Goal: Task Accomplishment & Management: Manage account settings

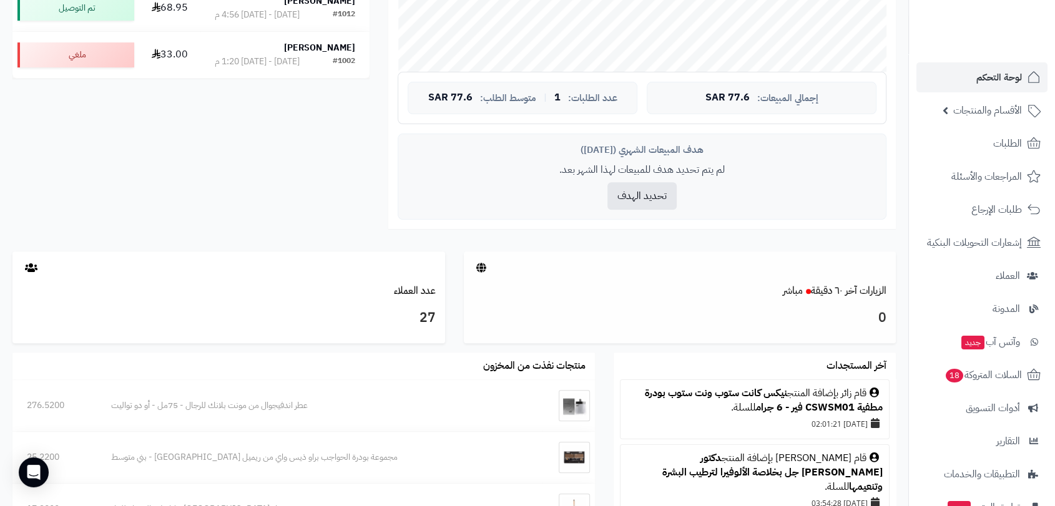
scroll to position [555, 0]
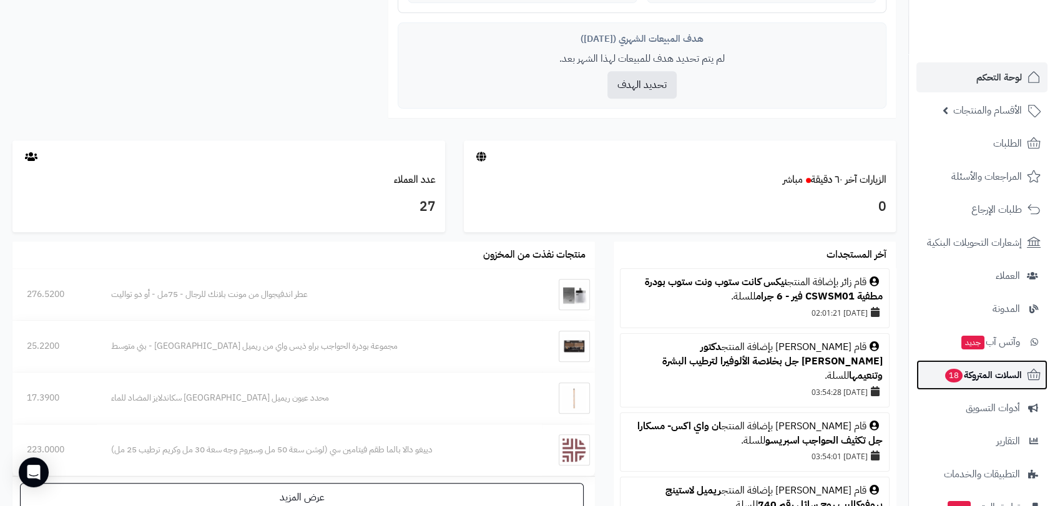
click at [983, 377] on span "السلات المتروكة 18" at bounding box center [983, 375] width 78 height 17
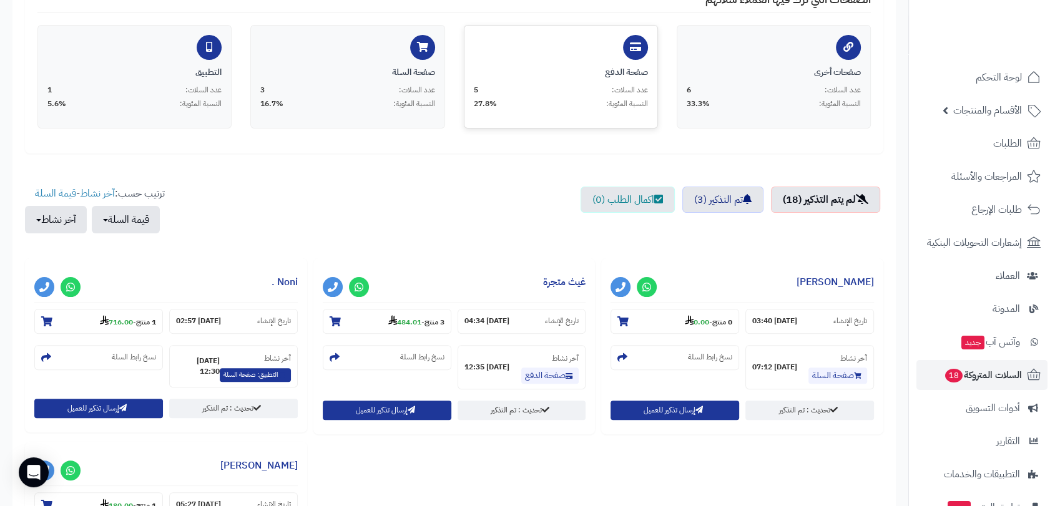
scroll to position [277, 0]
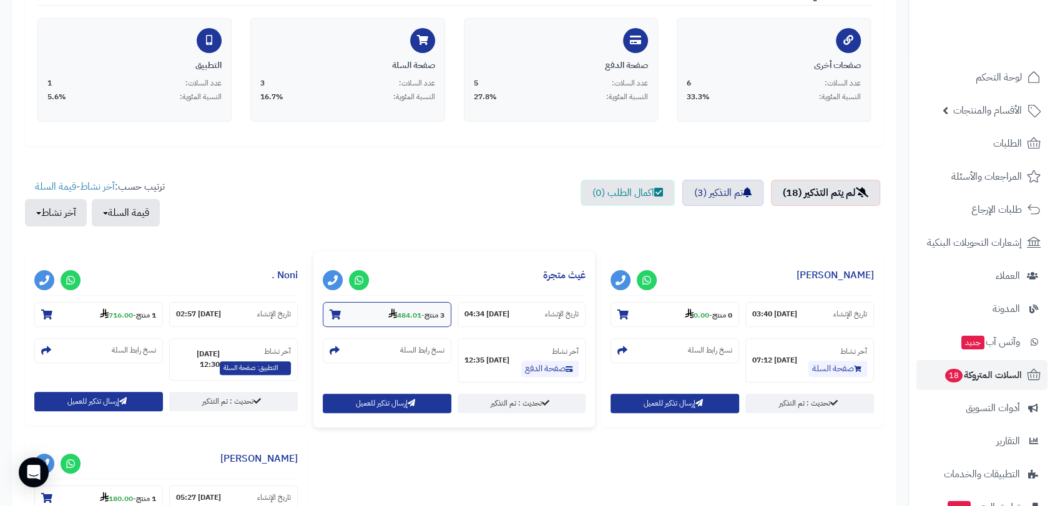
click at [335, 312] on icon at bounding box center [335, 315] width 11 height 10
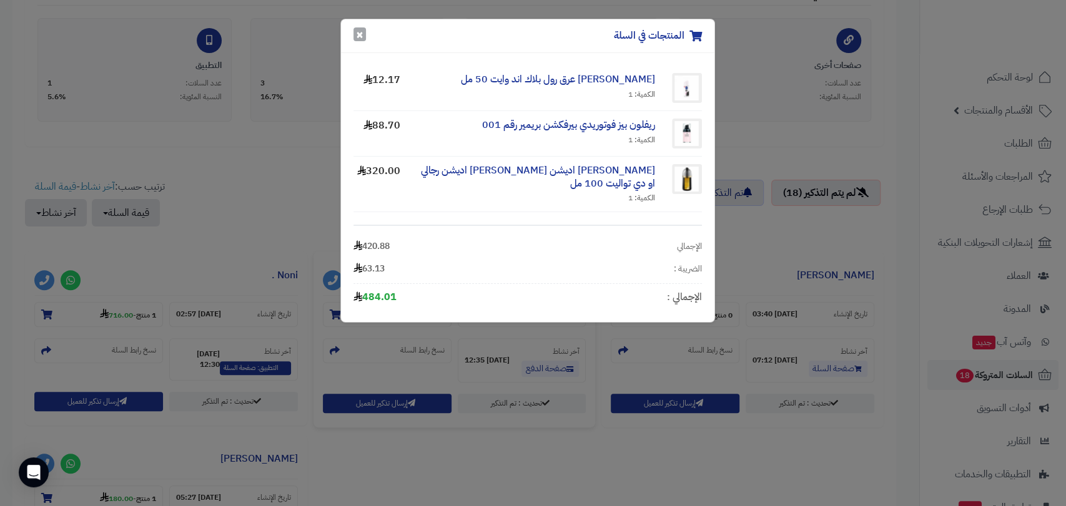
click at [360, 34] on button "×" at bounding box center [359, 34] width 12 height 14
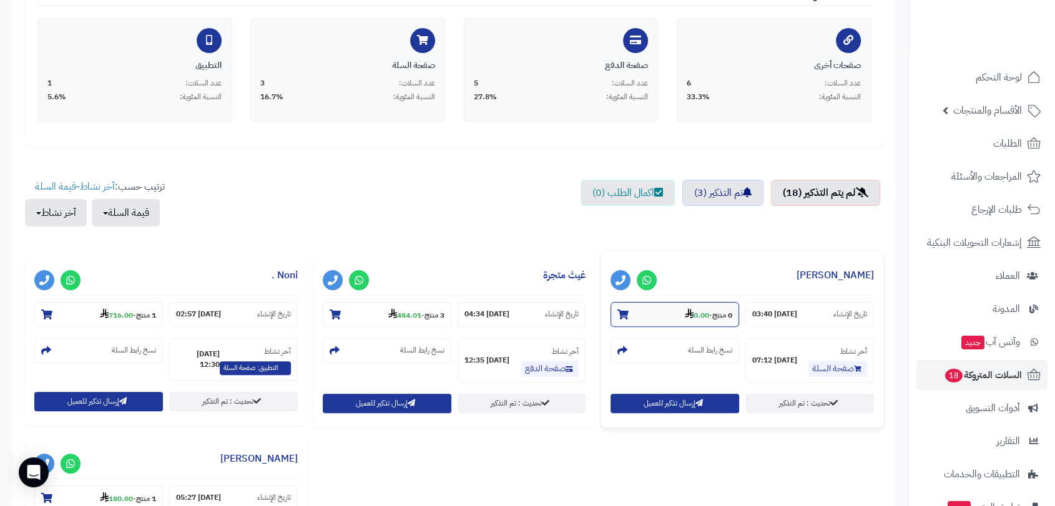
click at [622, 316] on icon at bounding box center [623, 315] width 11 height 10
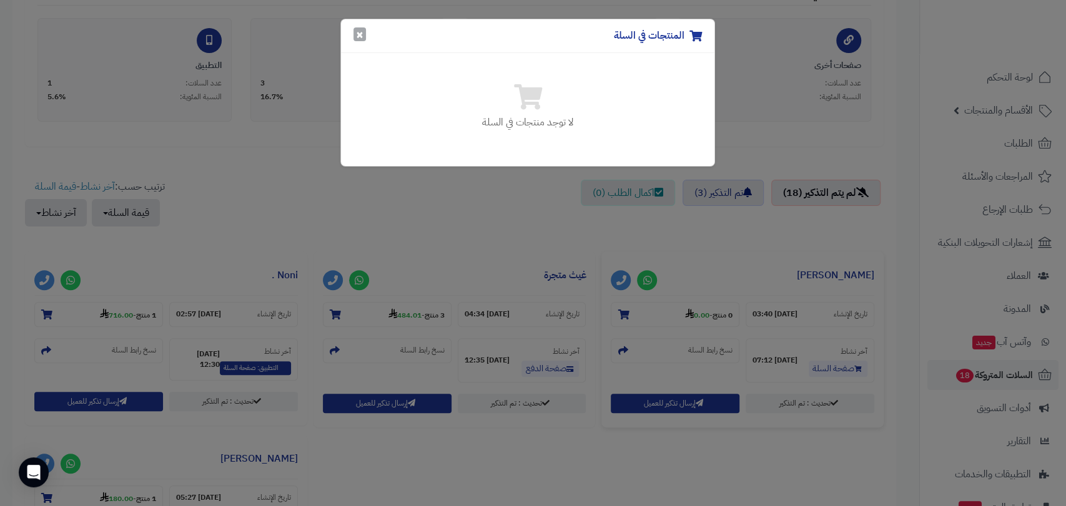
click at [357, 36] on button "×" at bounding box center [359, 34] width 12 height 14
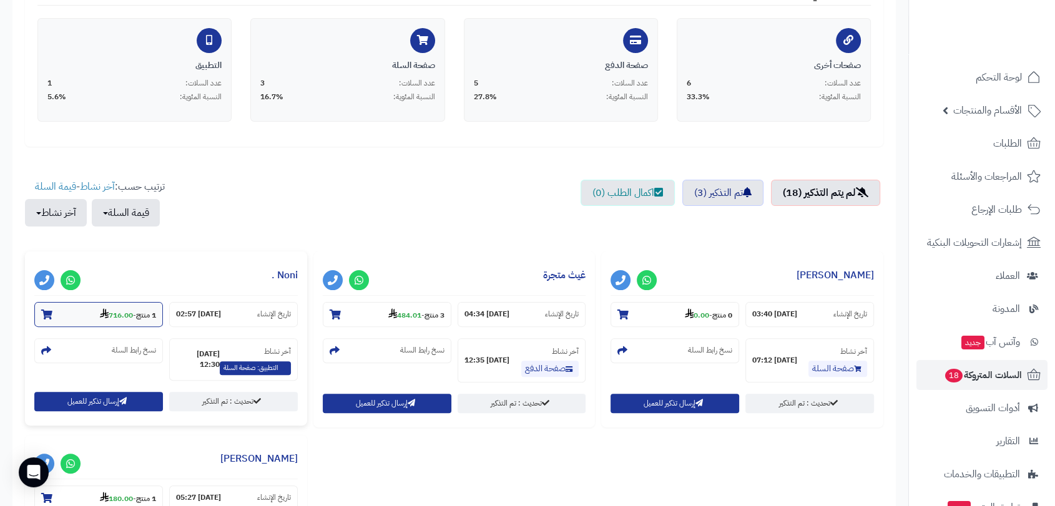
click at [45, 317] on icon at bounding box center [46, 315] width 11 height 10
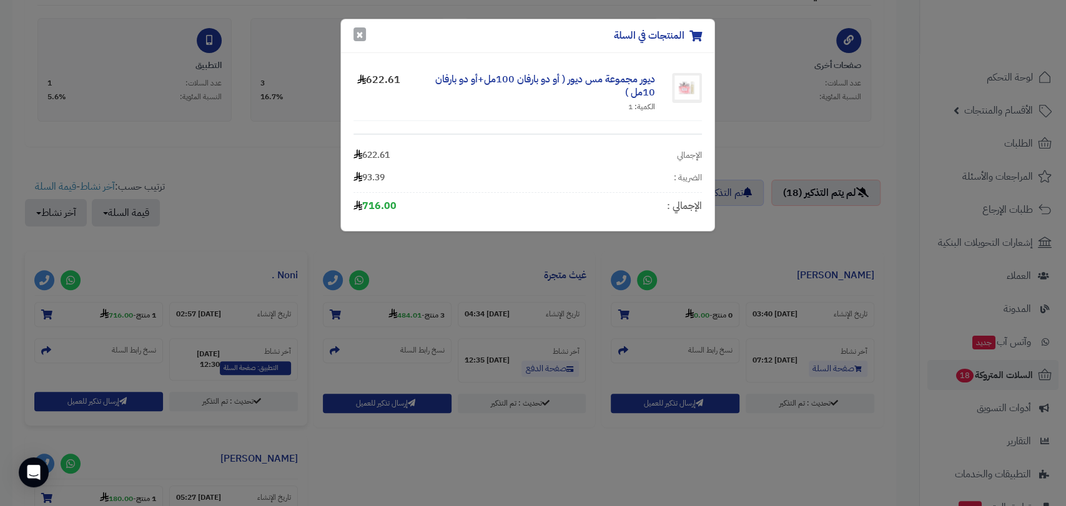
click at [358, 36] on button "×" at bounding box center [359, 34] width 12 height 14
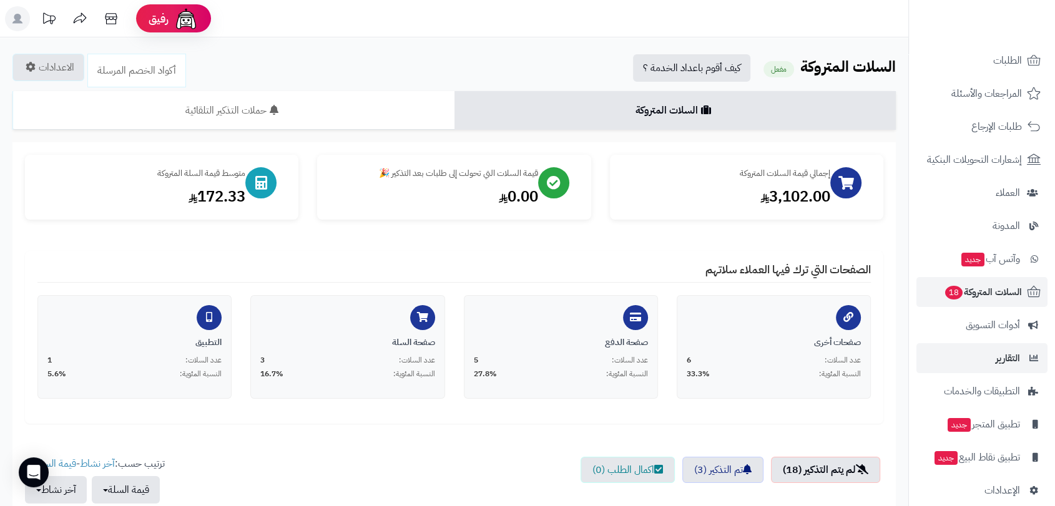
scroll to position [98, 0]
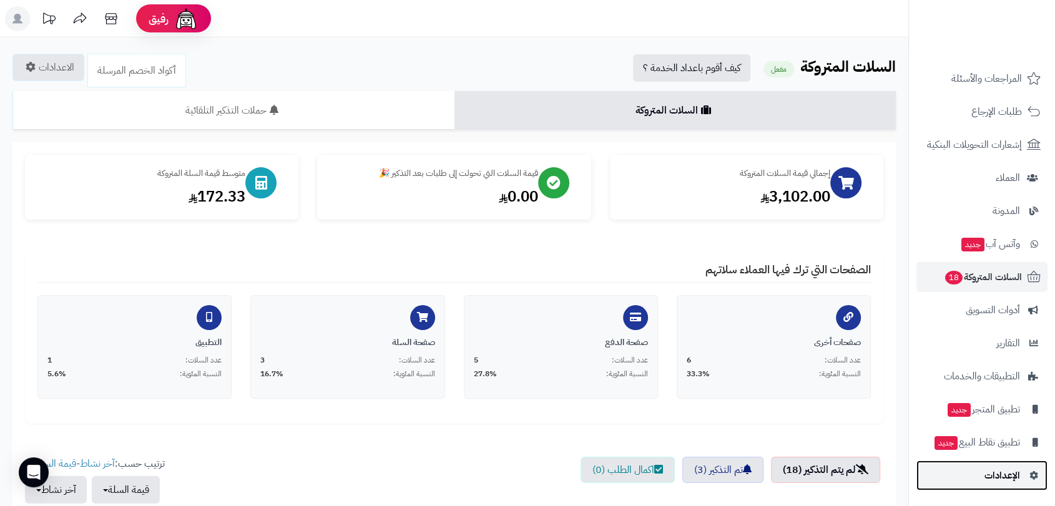
click at [1004, 475] on span "الإعدادات" at bounding box center [1003, 475] width 36 height 17
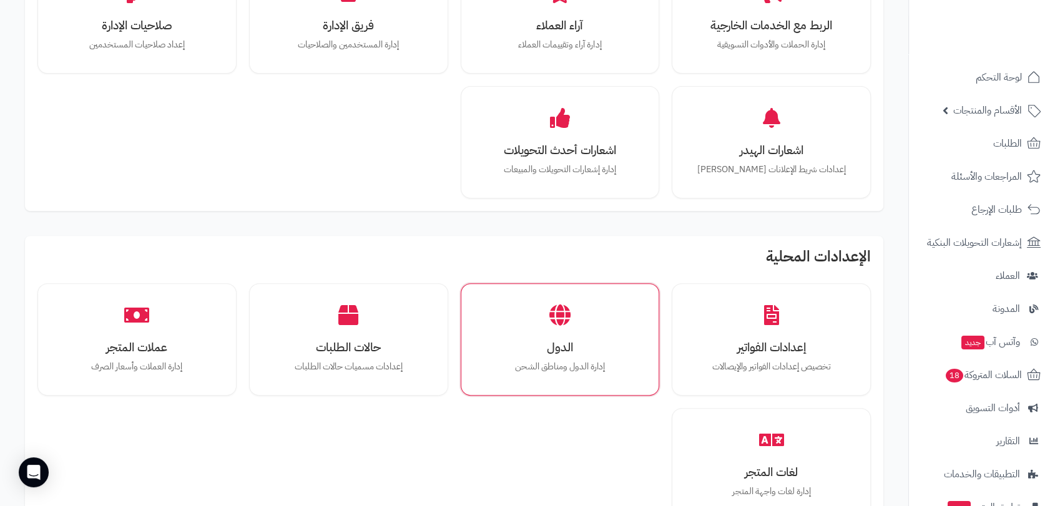
scroll to position [485, 0]
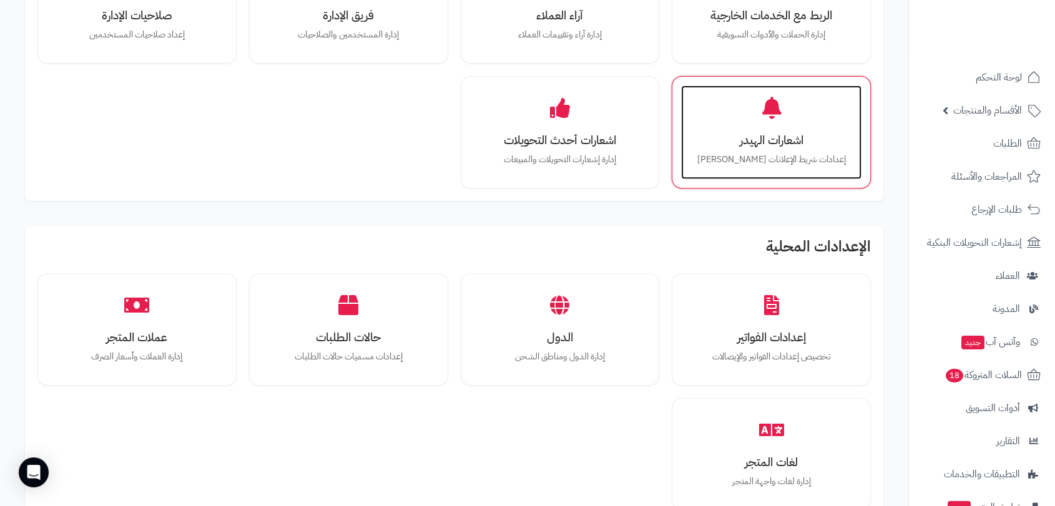
click at [789, 146] on h3 "اشعارات الهيدر" at bounding box center [772, 140] width 156 height 13
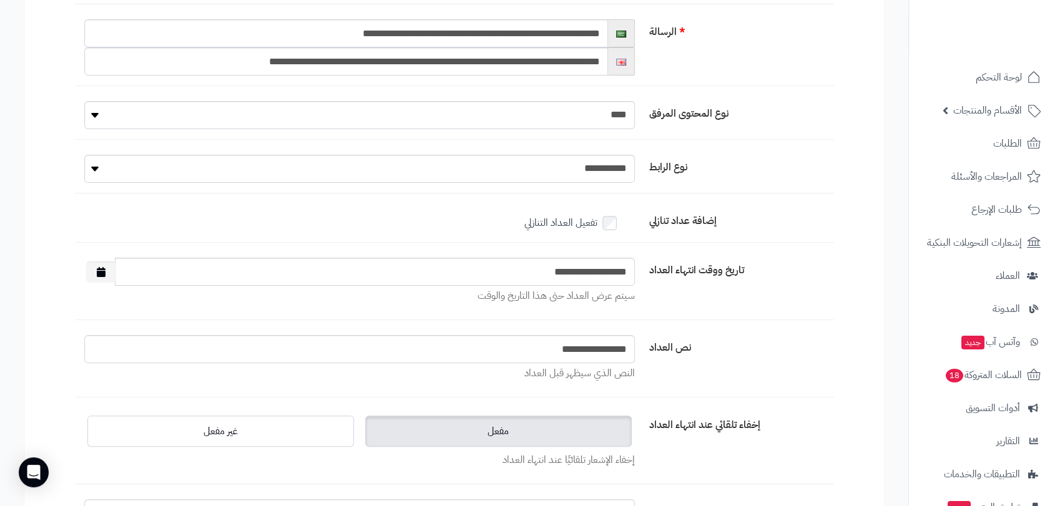
scroll to position [277, 0]
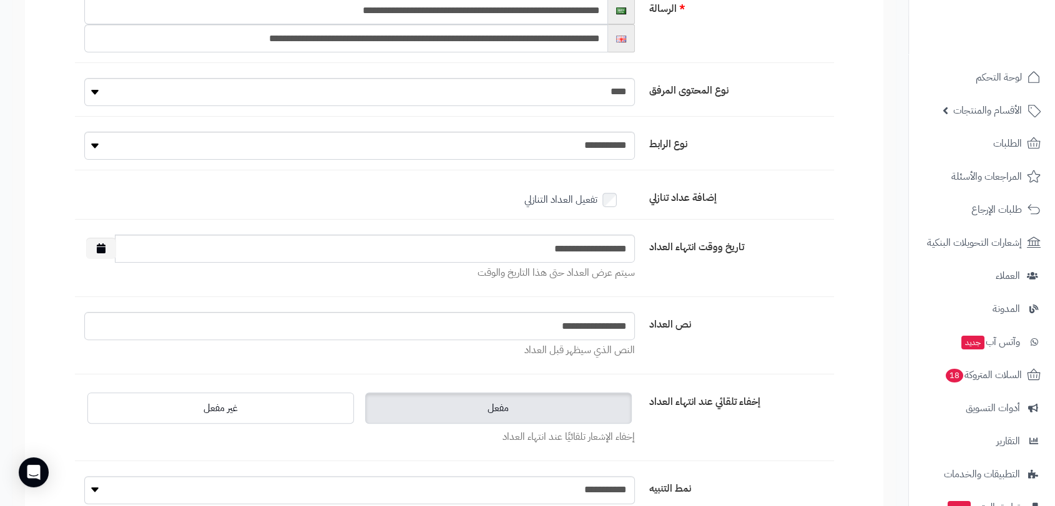
click at [101, 247] on icon "button" at bounding box center [101, 249] width 9 height 10
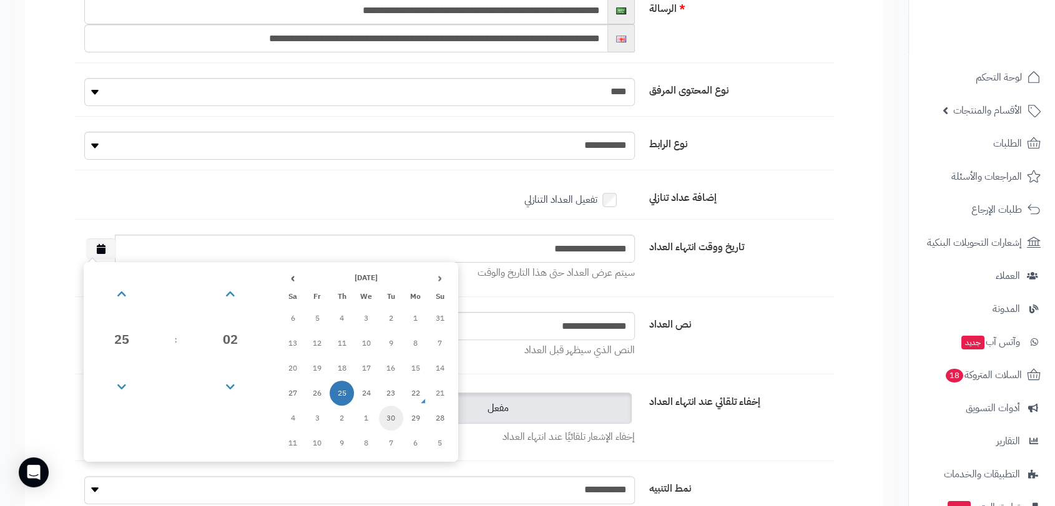
click at [385, 418] on td "30" at bounding box center [391, 418] width 24 height 25
type input "**********"
click at [388, 421] on td "30" at bounding box center [391, 418] width 24 height 25
click at [757, 287] on div "**********" at bounding box center [454, 266] width 759 height 62
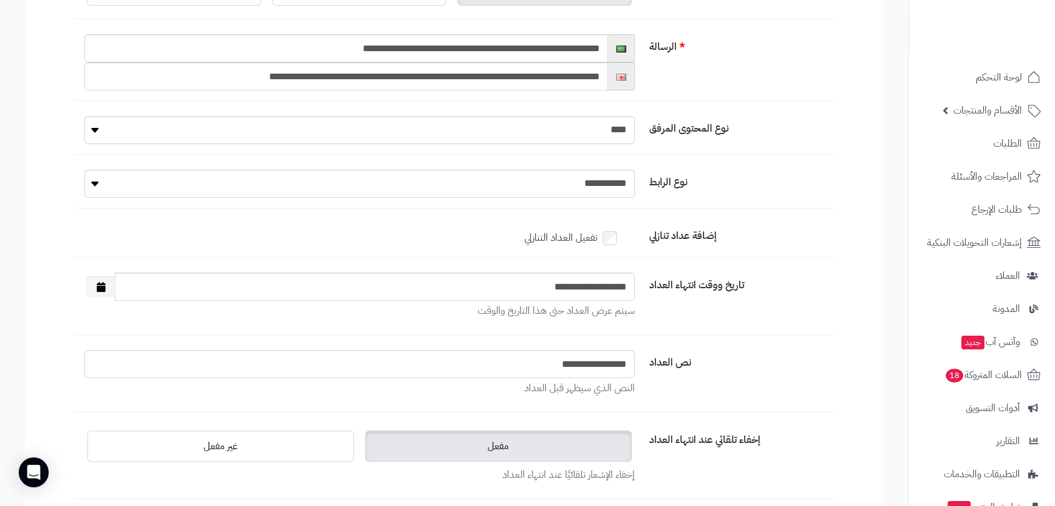
scroll to position [0, 0]
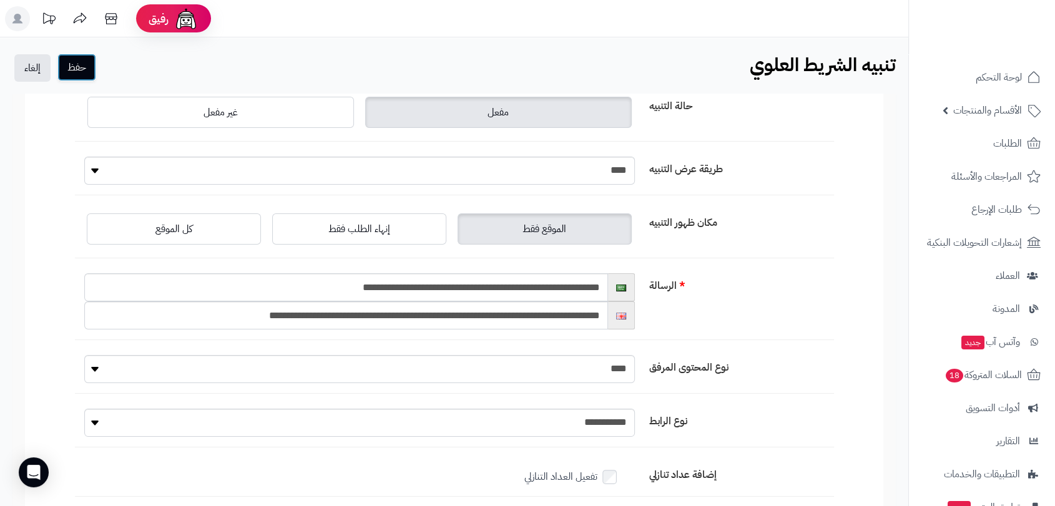
click at [84, 64] on button "حفظ" at bounding box center [76, 67] width 39 height 27
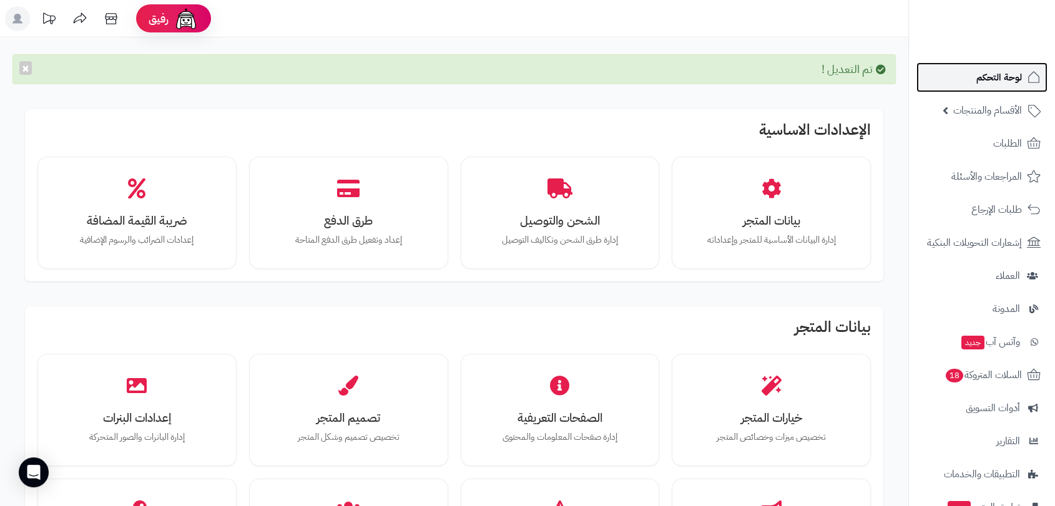
click at [966, 74] on link "لوحة التحكم" at bounding box center [982, 77] width 131 height 30
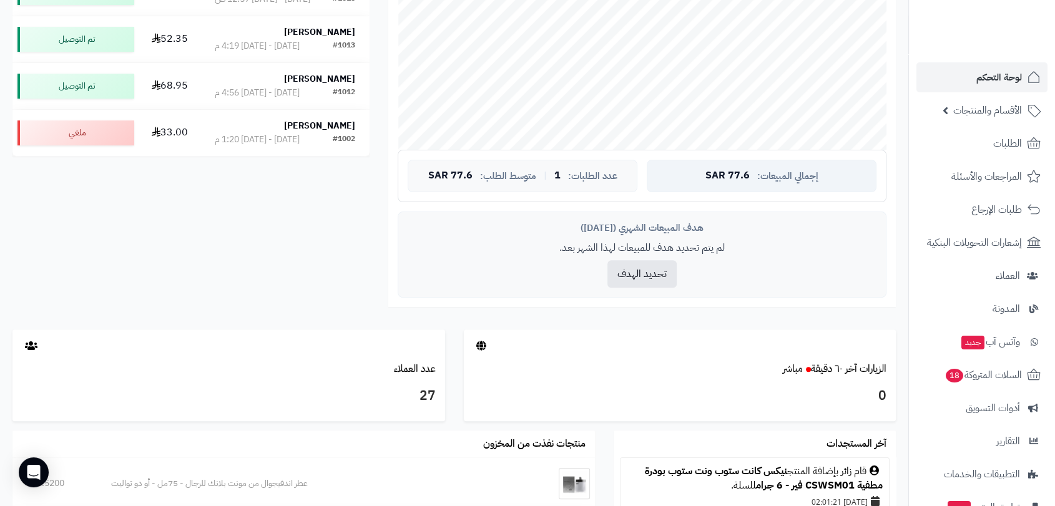
scroll to position [347, 0]
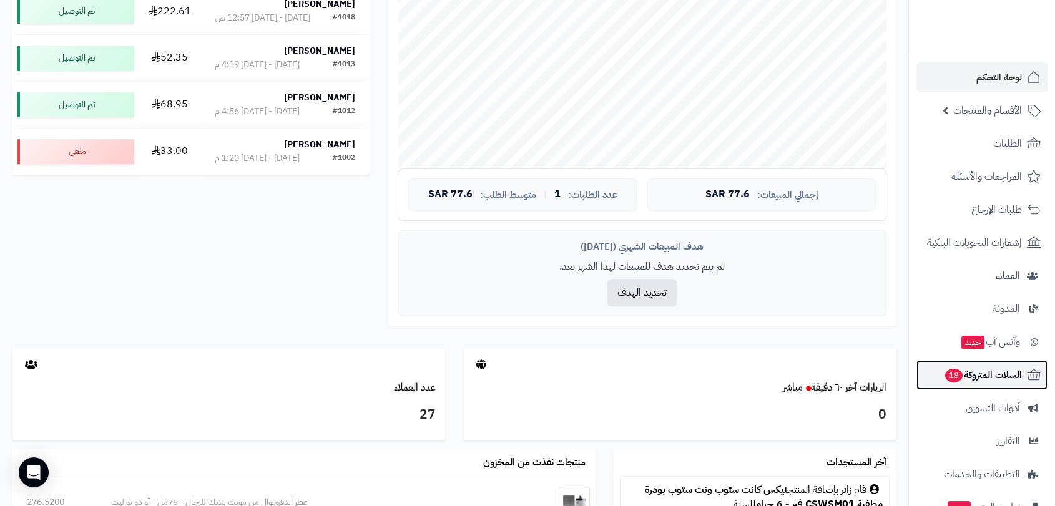
click at [979, 377] on span "السلات المتروكة 18" at bounding box center [983, 375] width 78 height 17
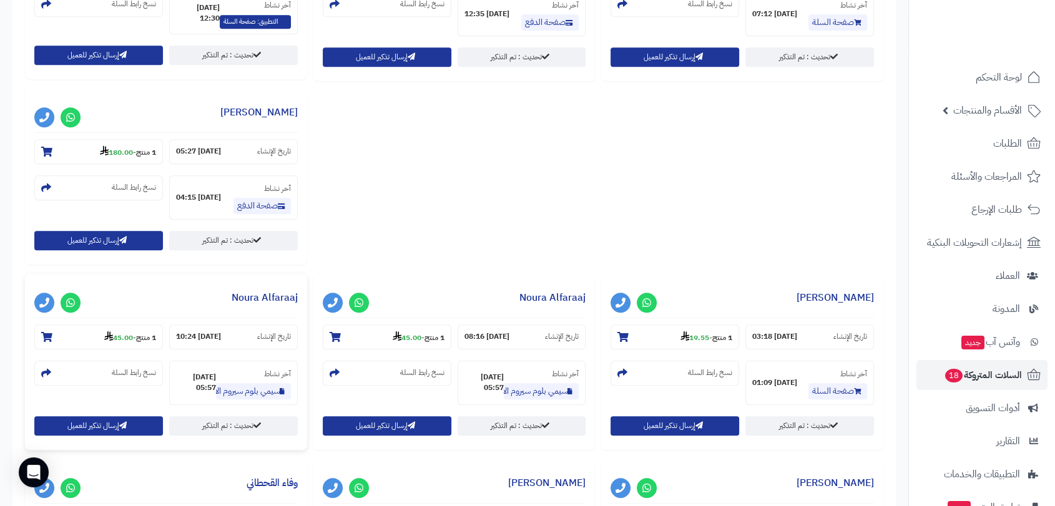
scroll to position [625, 0]
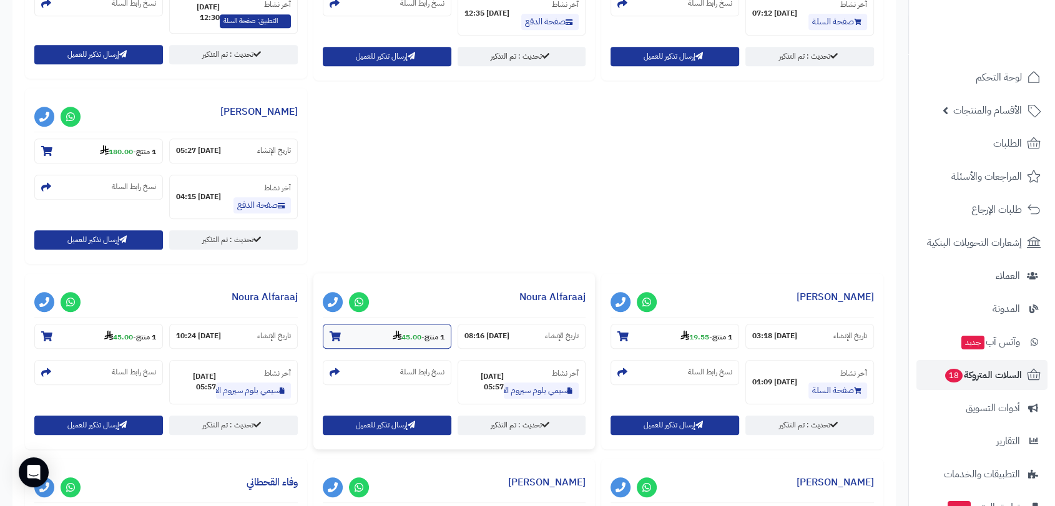
click at [332, 335] on icon at bounding box center [335, 337] width 11 height 10
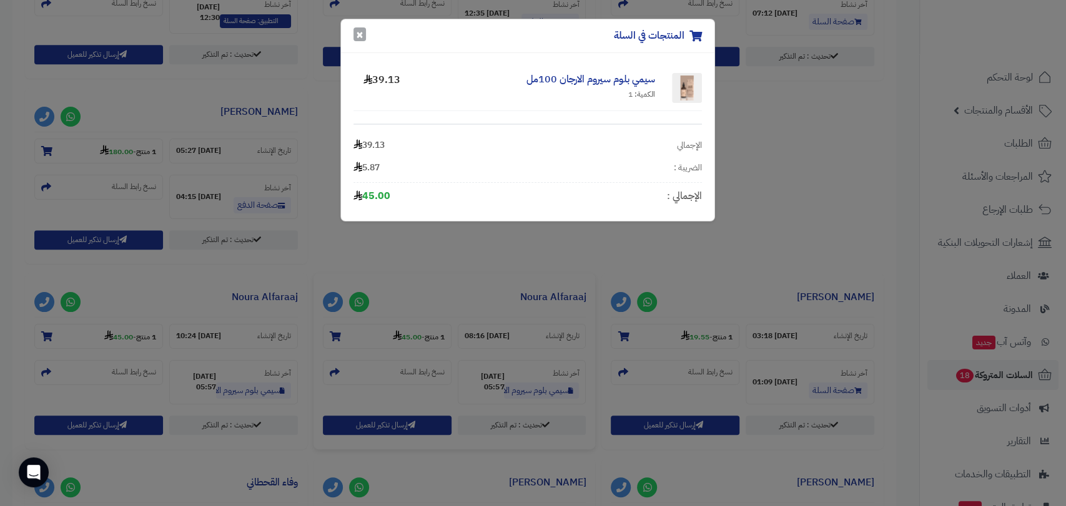
click at [358, 33] on button "×" at bounding box center [359, 34] width 12 height 14
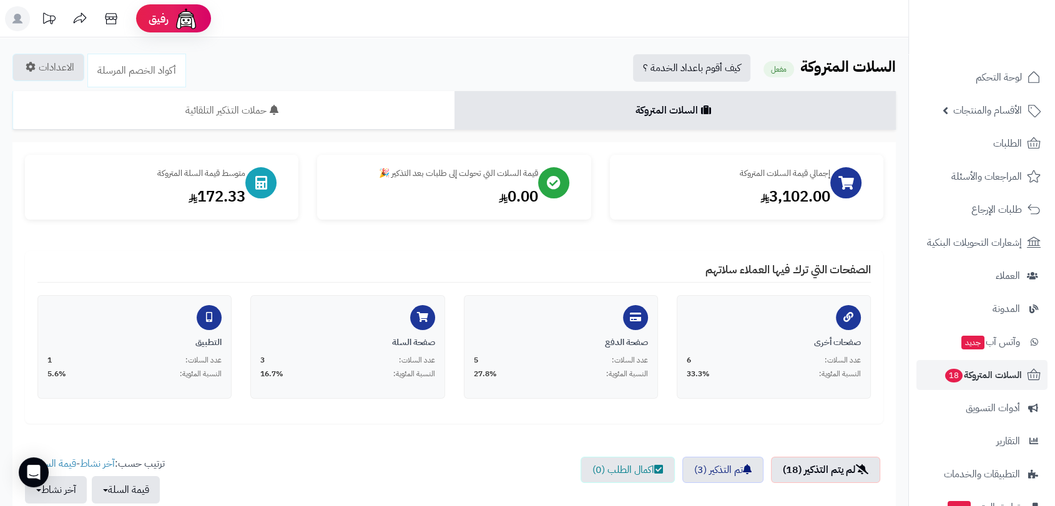
scroll to position [0, 0]
